Goal: Task Accomplishment & Management: Use online tool/utility

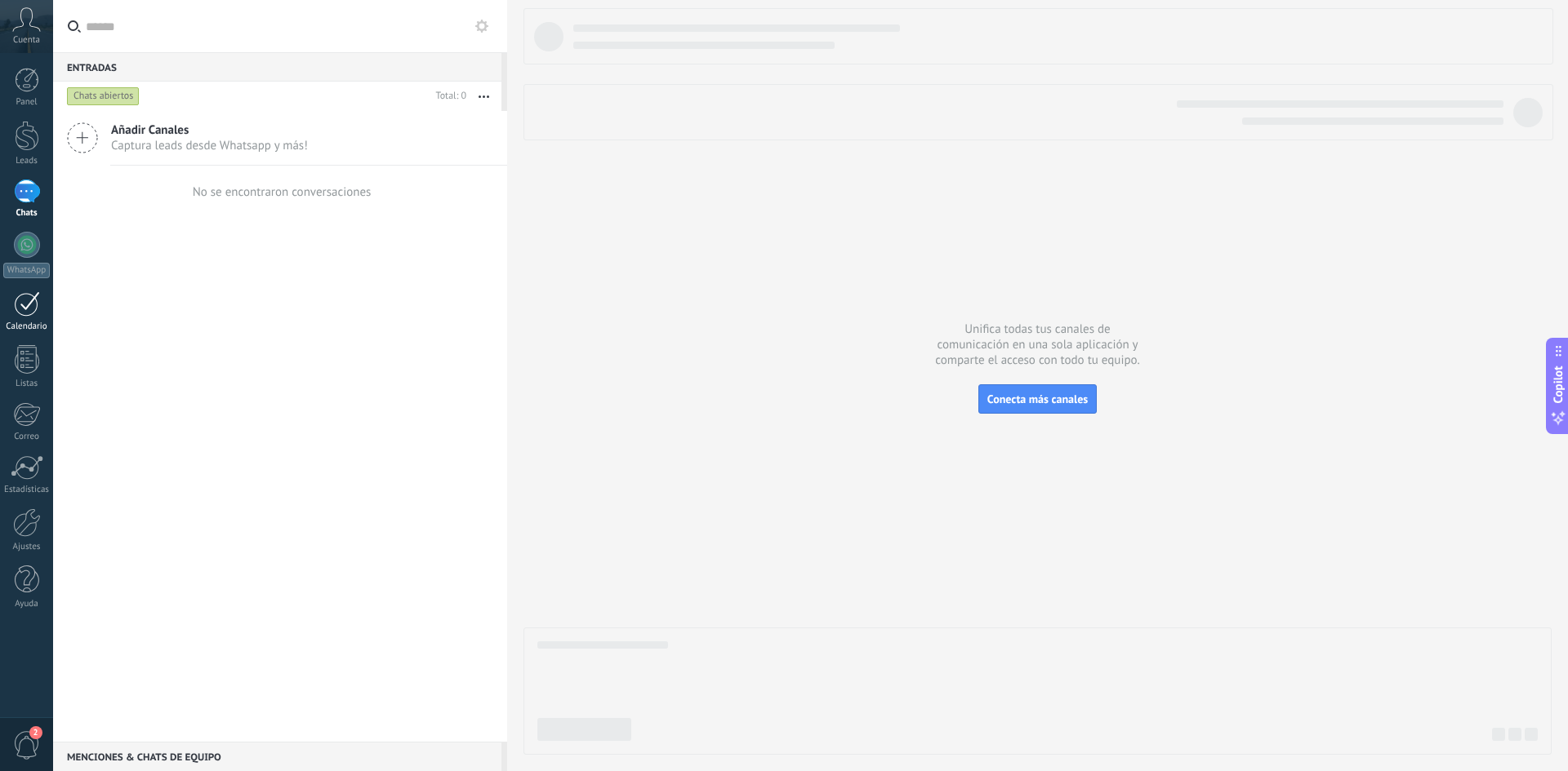
click at [29, 316] on div at bounding box center [27, 304] width 26 height 25
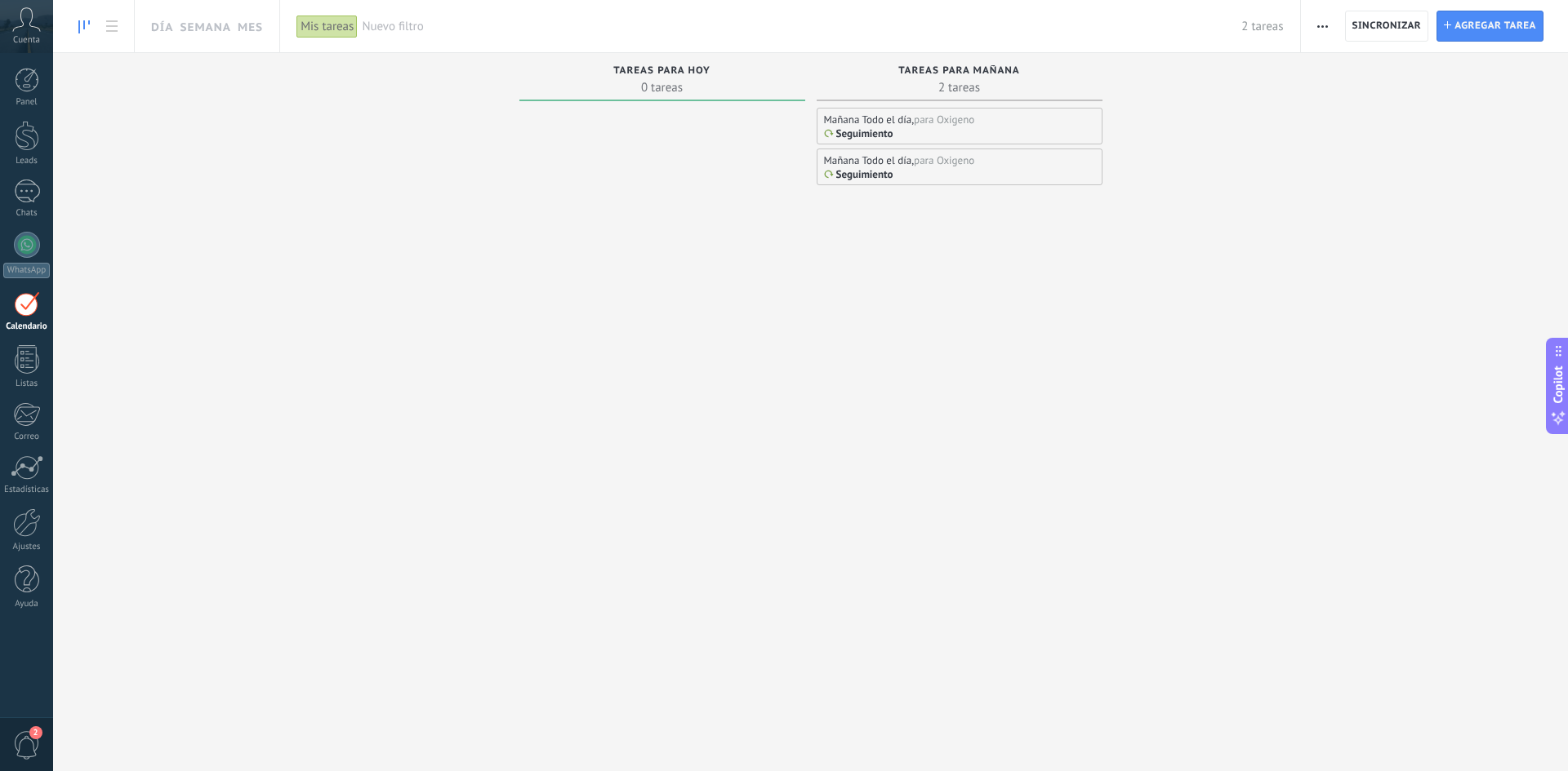
click at [28, 317] on link "Calendario" at bounding box center [26, 312] width 53 height 41
click at [168, 28] on link "Día" at bounding box center [162, 26] width 22 height 52
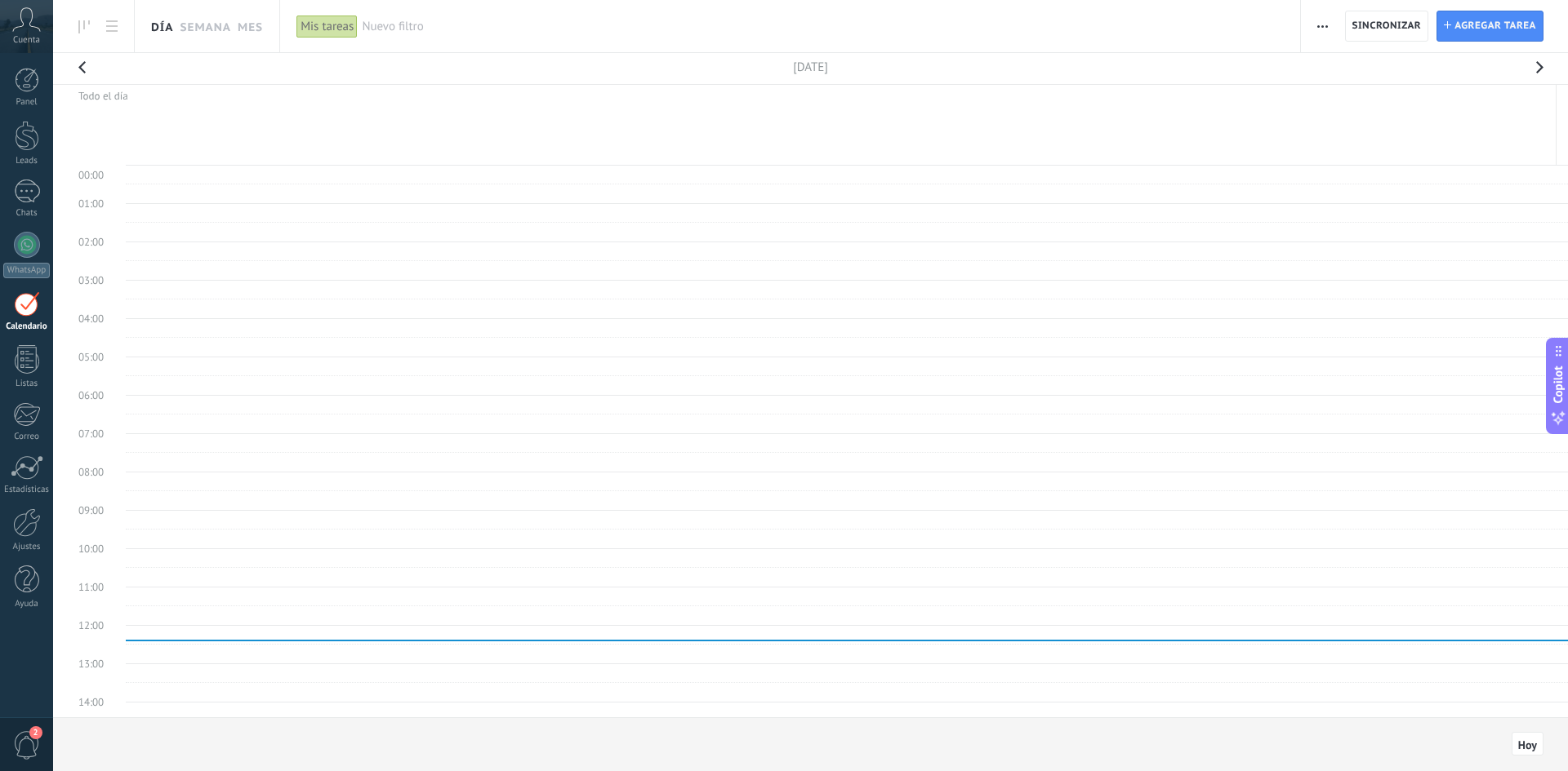
scroll to position [307, 0]
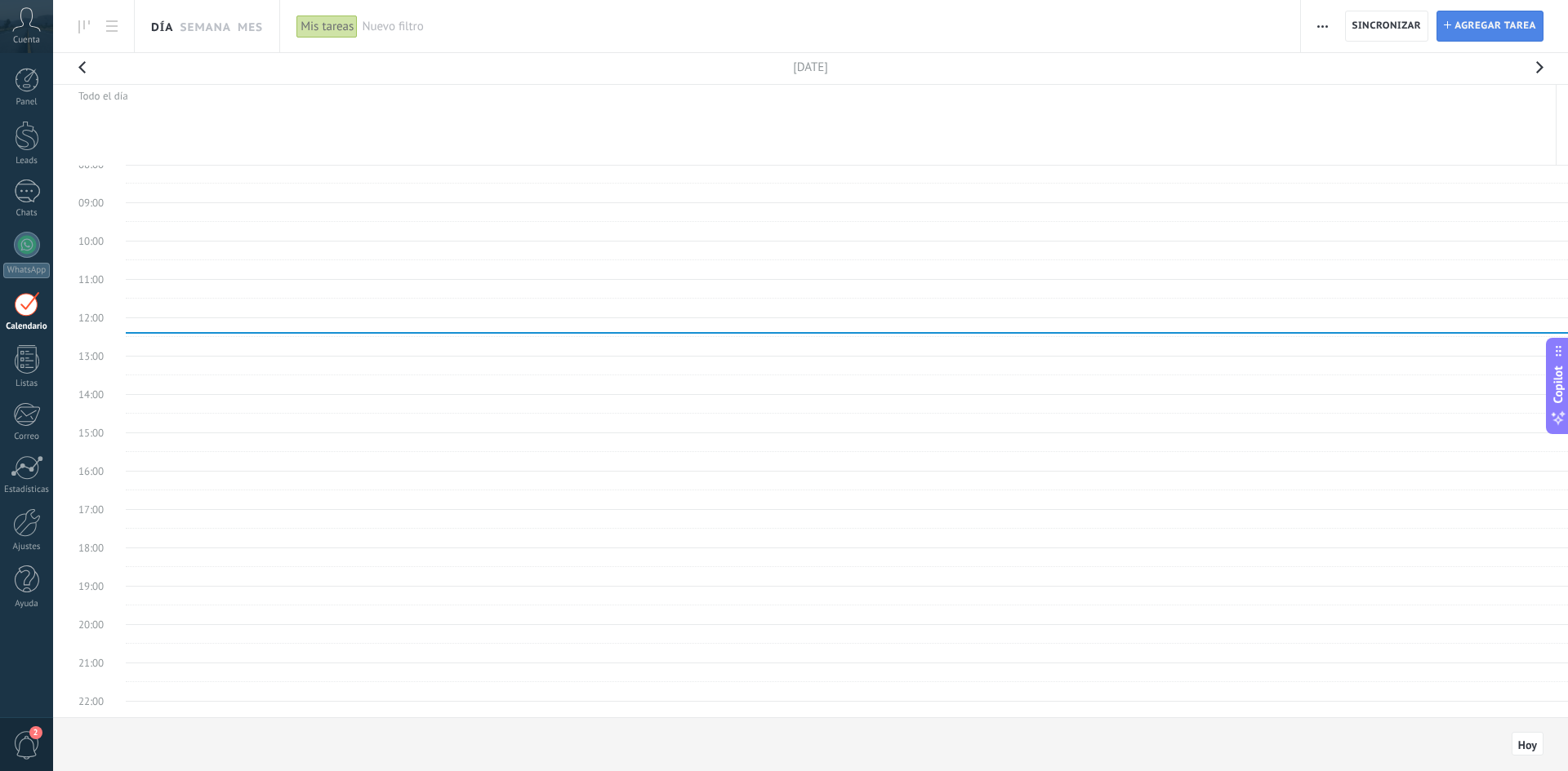
click at [1509, 30] on span "Agregar tarea" at bounding box center [1495, 26] width 82 height 29
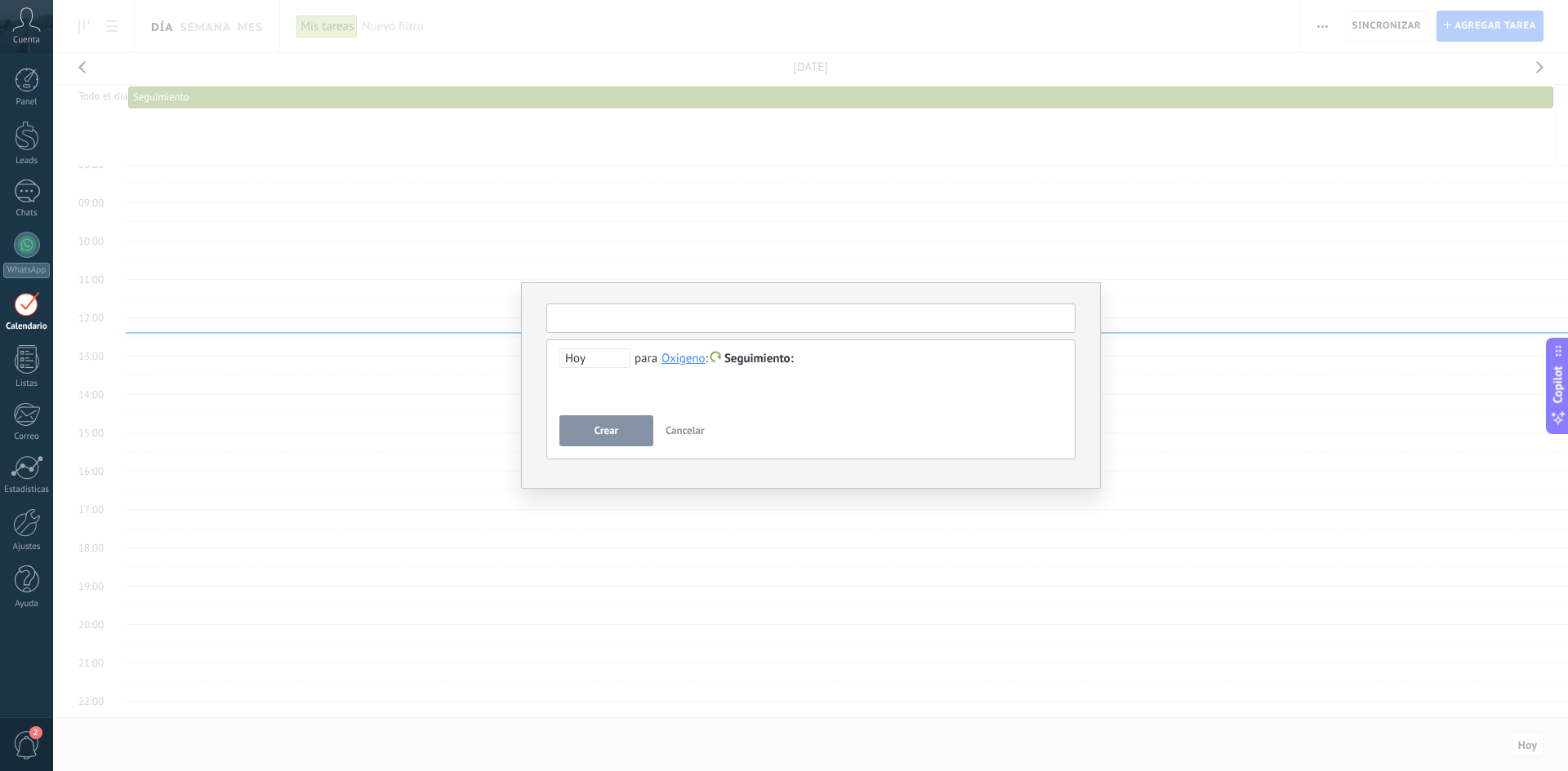
click at [673, 324] on input "text" at bounding box center [811, 318] width 529 height 29
type input "*"
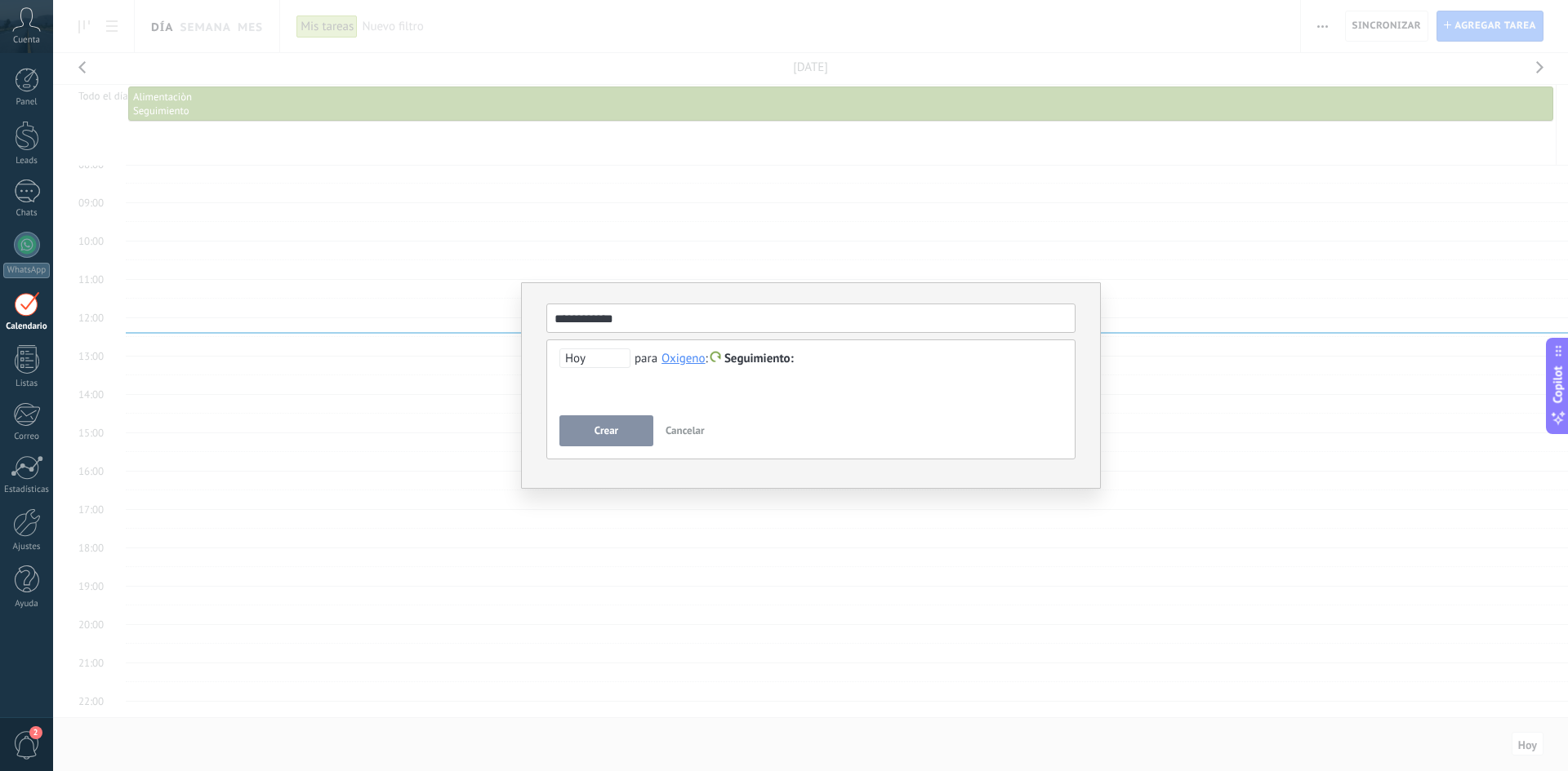
type input "**********"
click at [587, 431] on button "Crear" at bounding box center [607, 431] width 94 height 31
